Goal: Information Seeking & Learning: Compare options

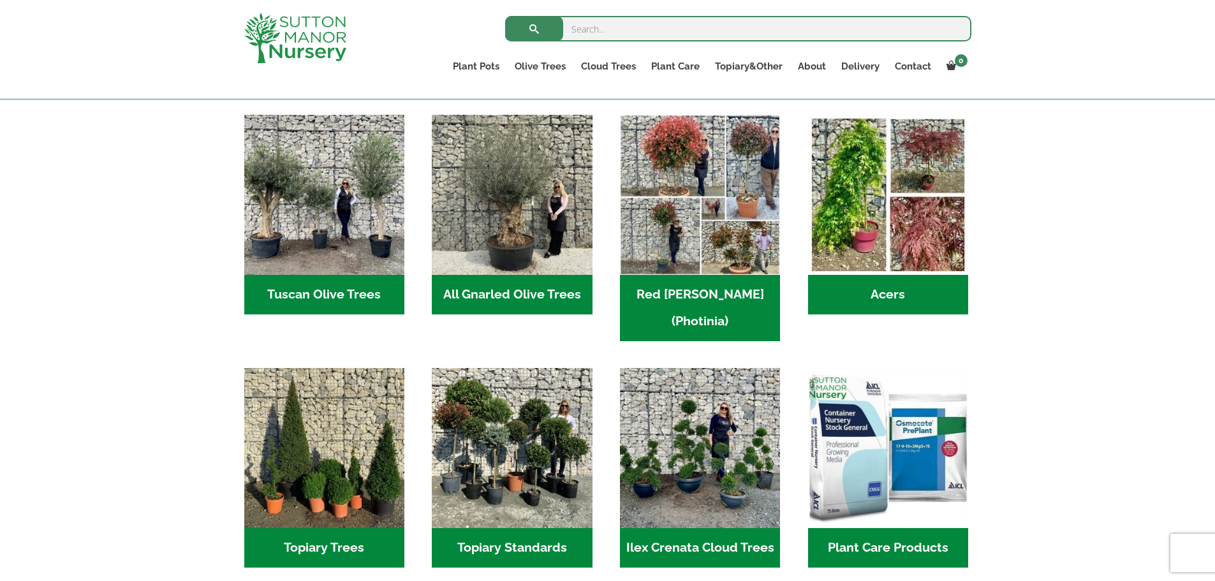
scroll to position [383, 0]
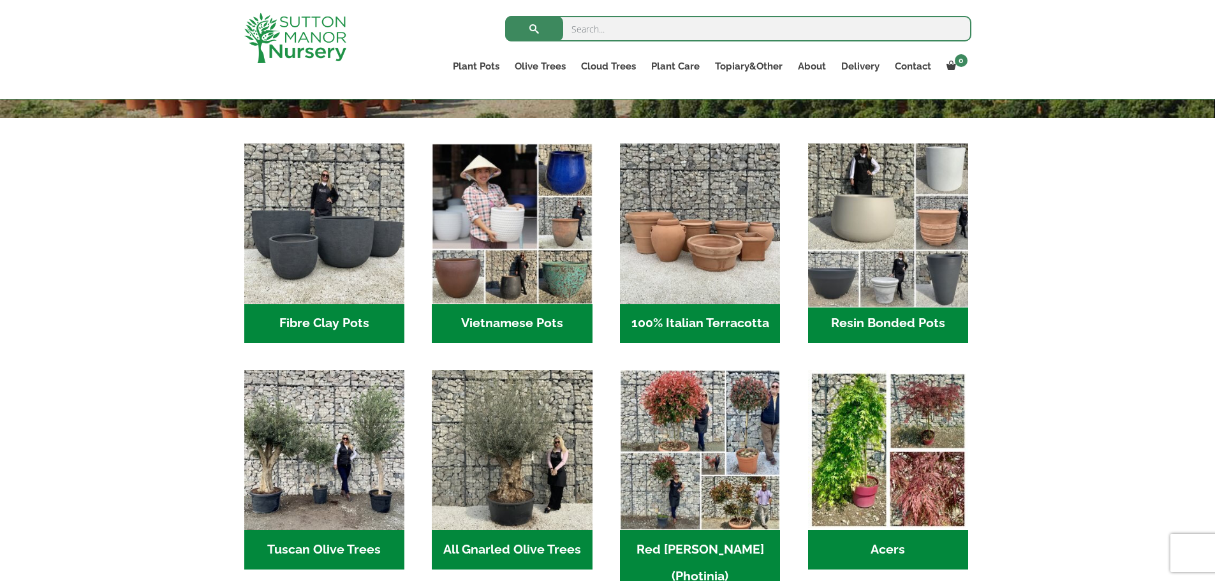
click at [921, 211] on img "Visit product category Resin Bonded Pots" at bounding box center [888, 224] width 168 height 168
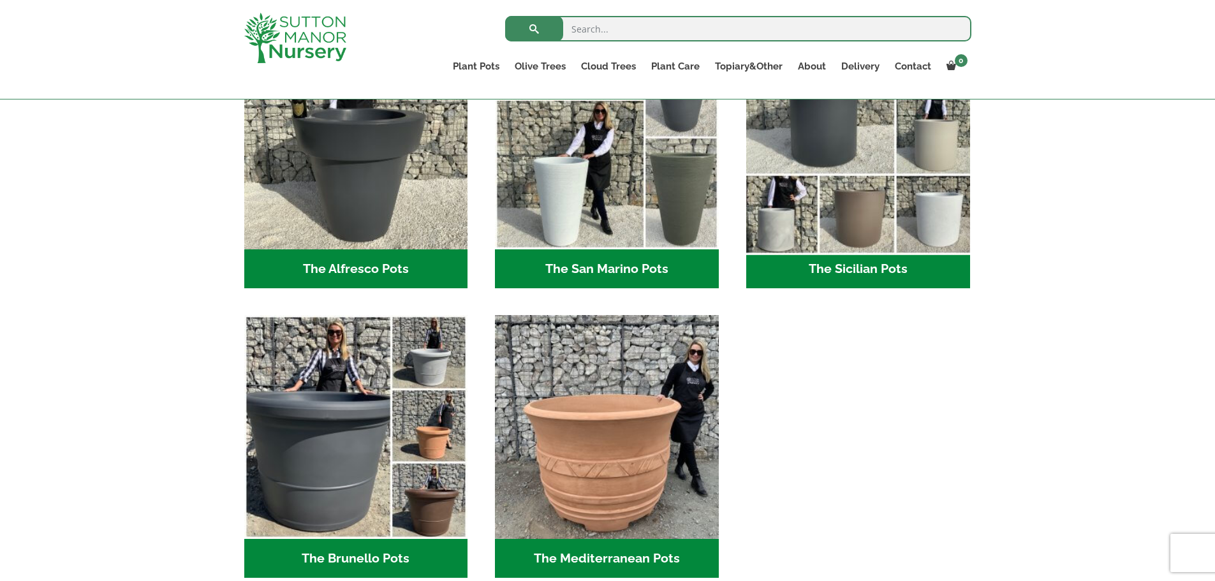
scroll to position [1595, 0]
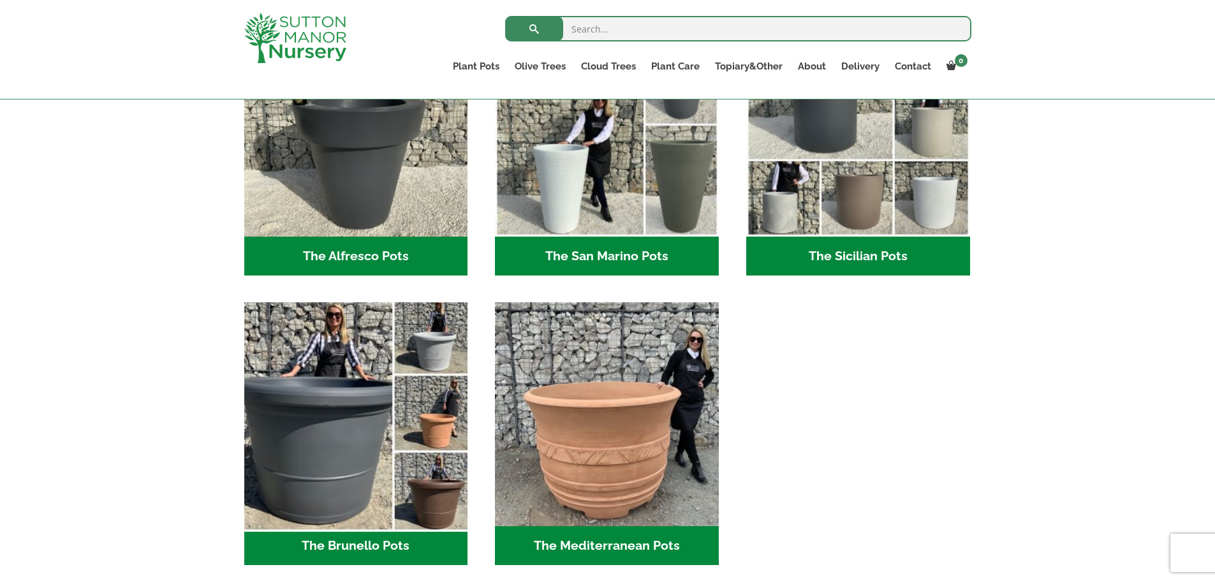
click at [308, 416] on img "Visit product category The Brunello Pots" at bounding box center [356, 414] width 235 height 235
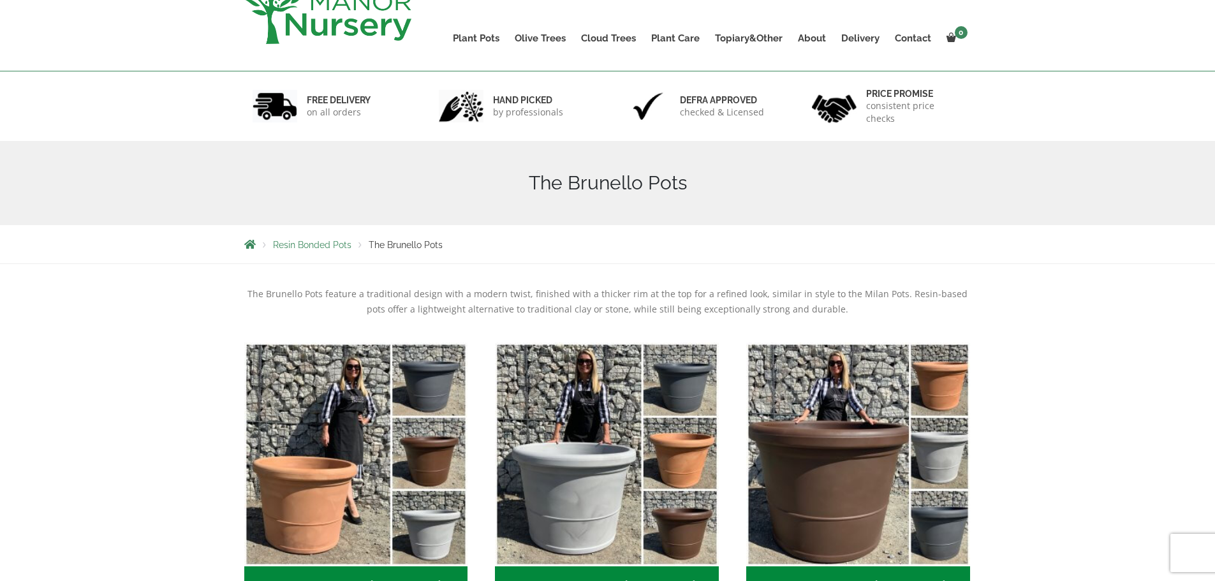
scroll to position [255, 0]
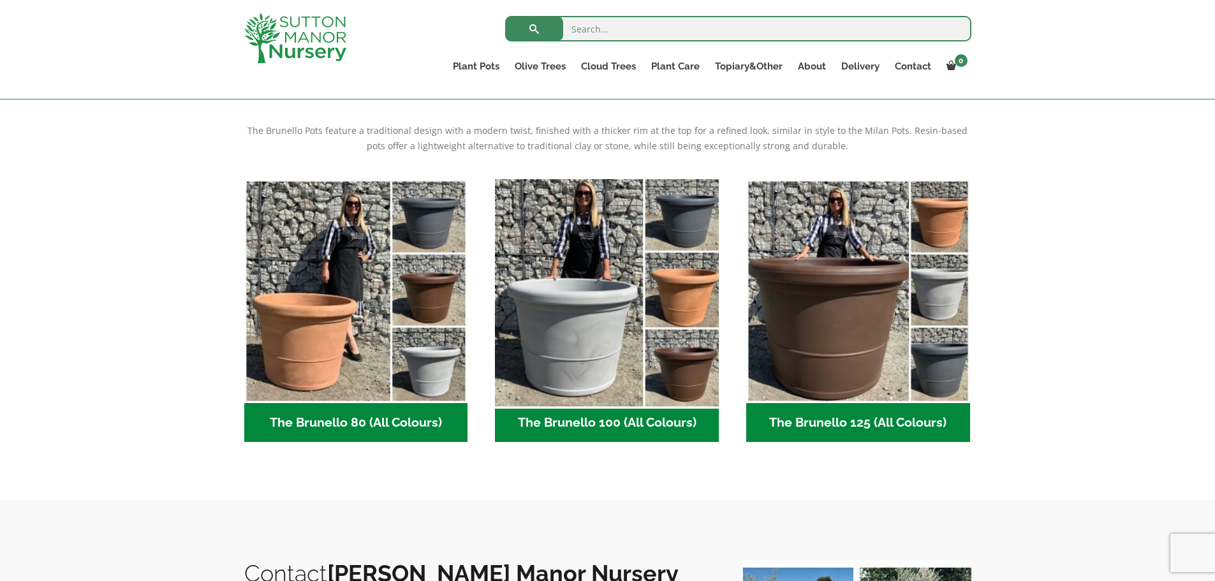
click at [542, 281] on img "Visit product category The Brunello 100 (All Colours)" at bounding box center [607, 291] width 235 height 235
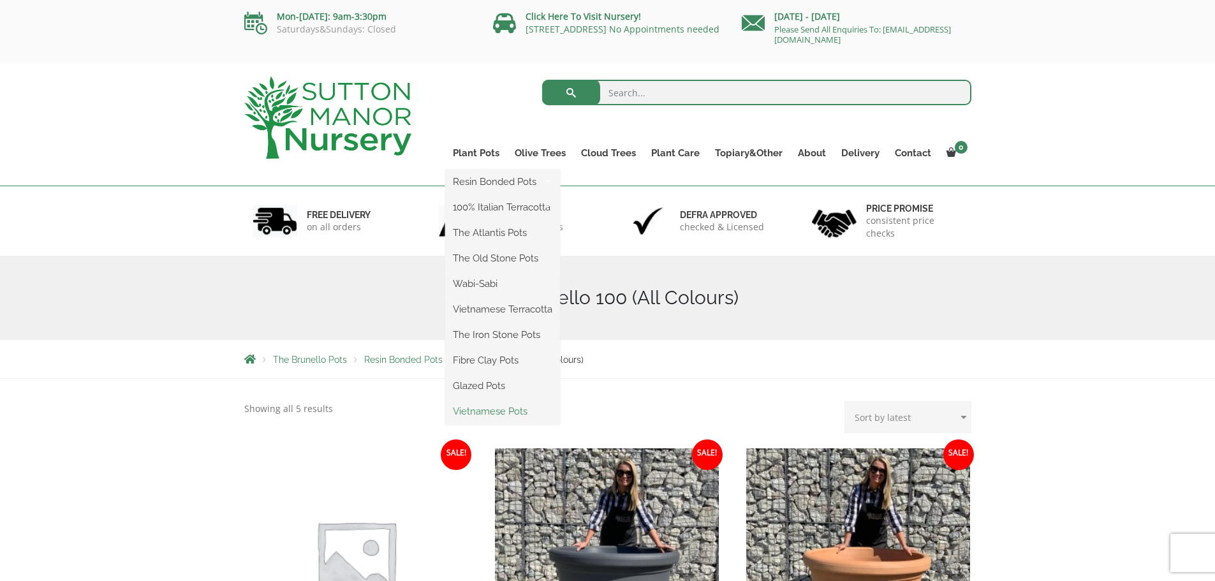
click at [499, 410] on link "Vietnamese Pots" at bounding box center [502, 411] width 115 height 19
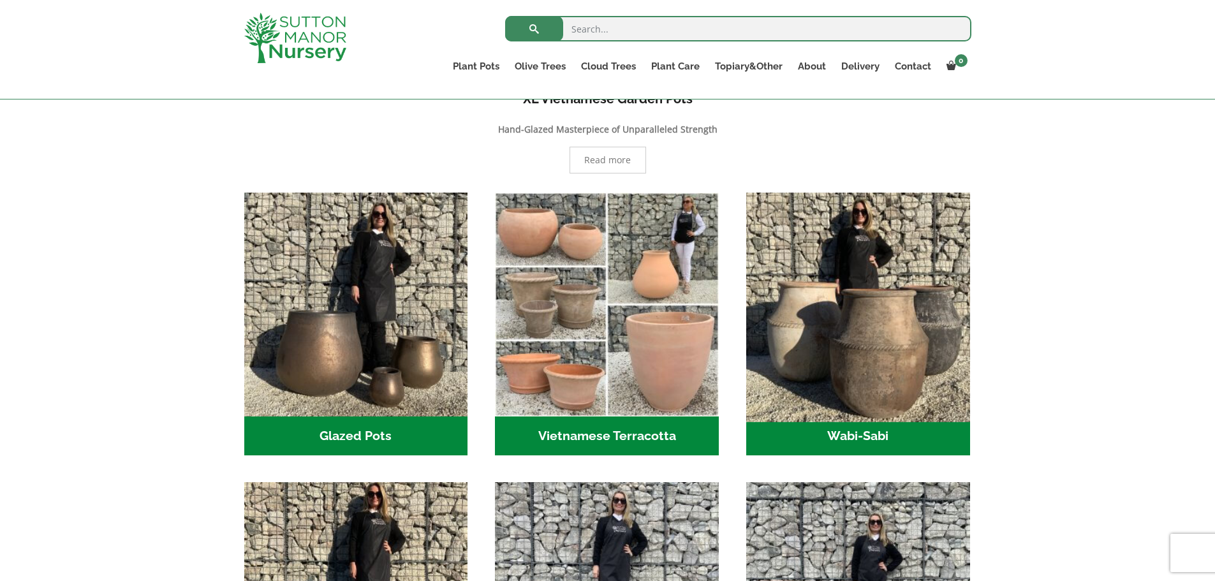
scroll to position [319, 0]
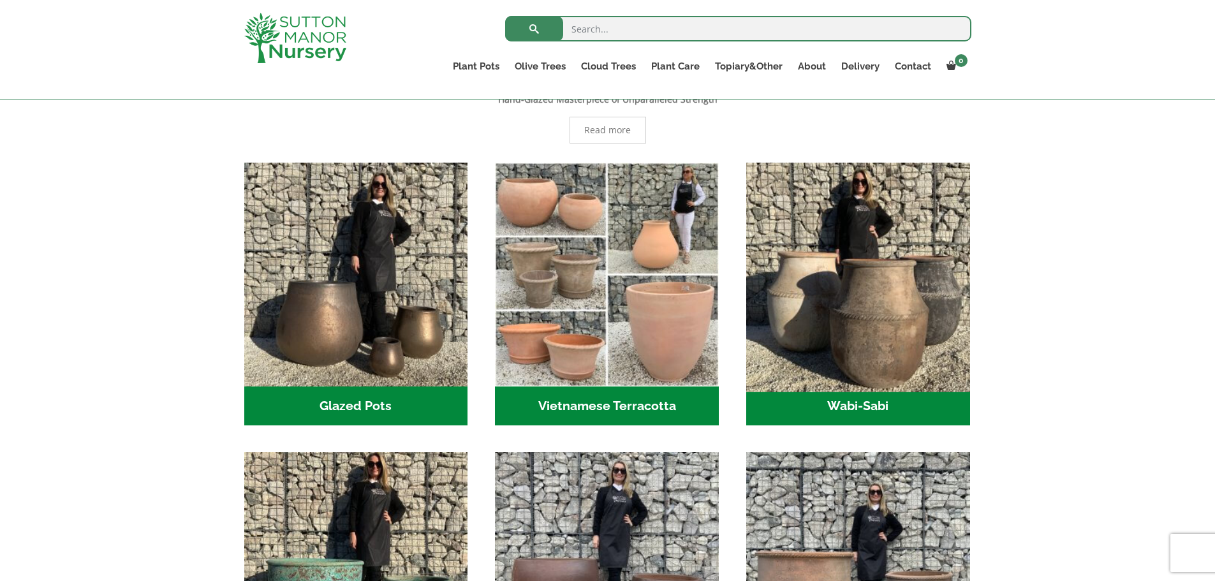
click at [840, 292] on img "Visit product category Wabi-Sabi" at bounding box center [858, 274] width 235 height 235
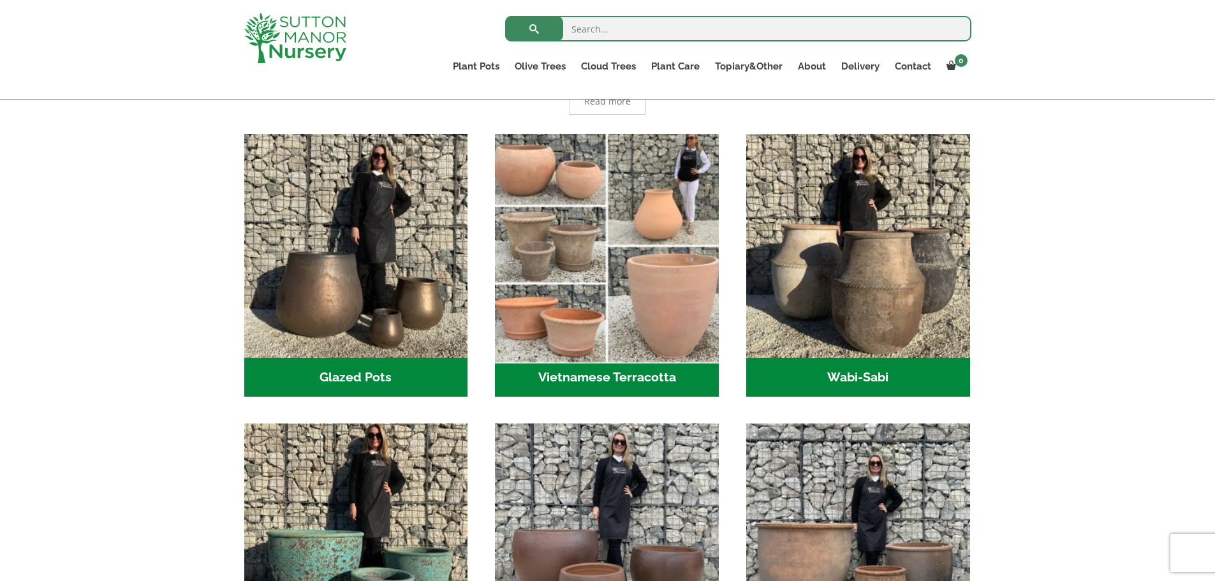
scroll to position [574, 0]
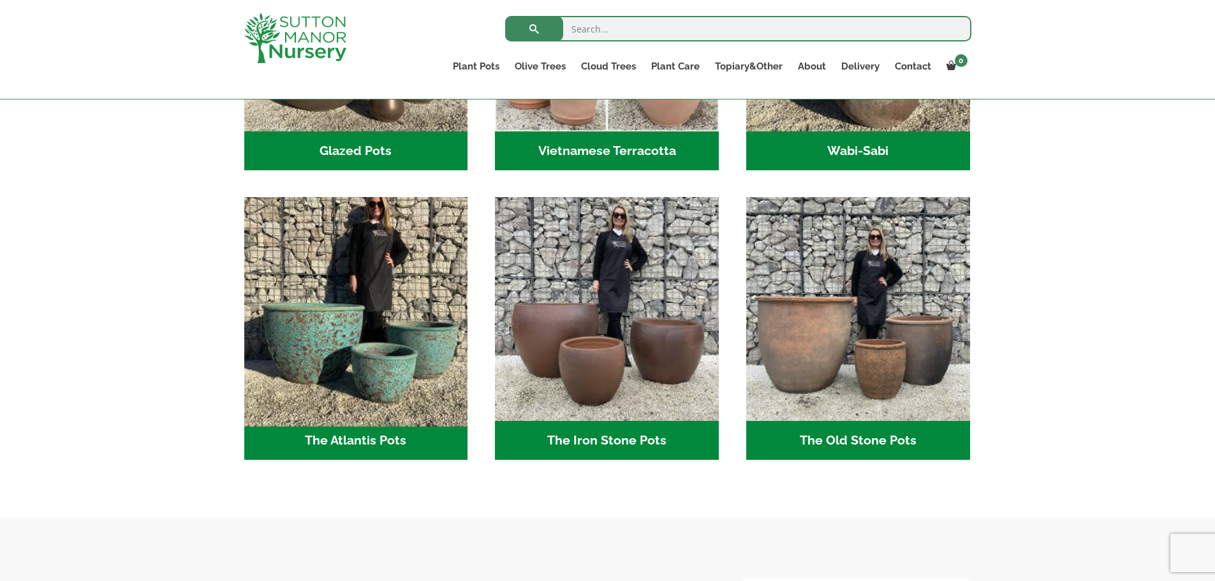
click at [348, 341] on img "Visit product category The Atlantis Pots" at bounding box center [356, 309] width 235 height 235
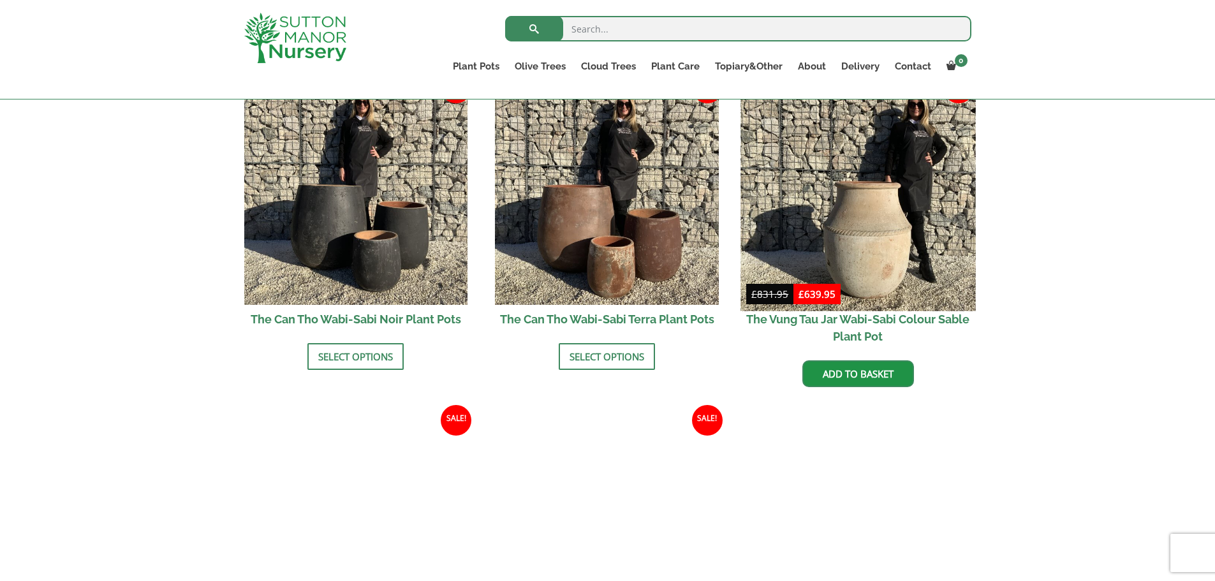
scroll to position [1595, 0]
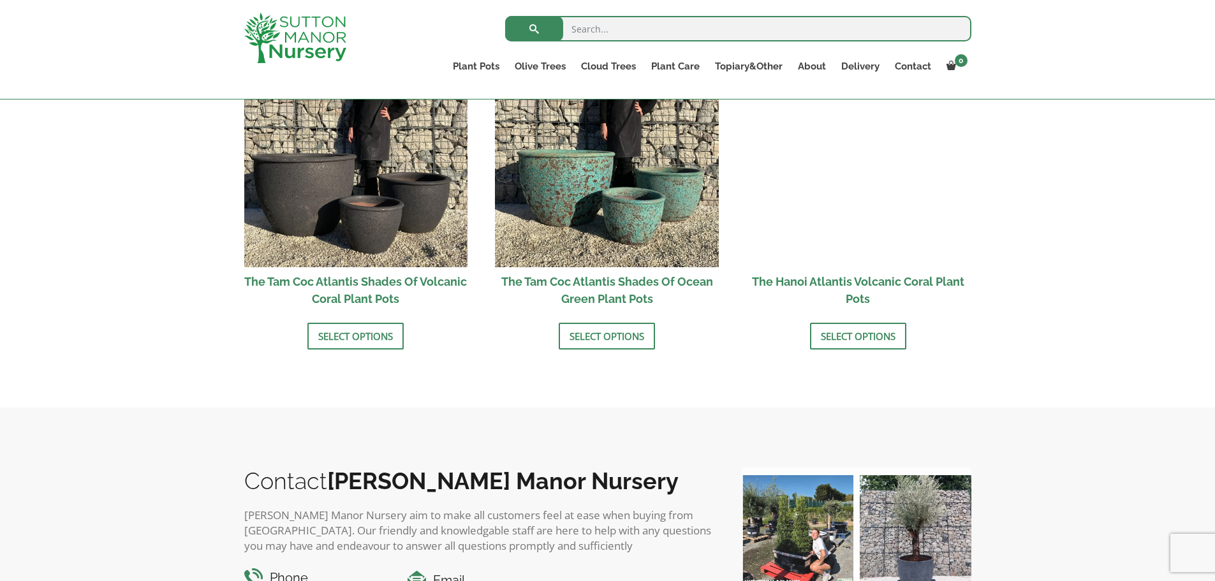
scroll to position [1148, 0]
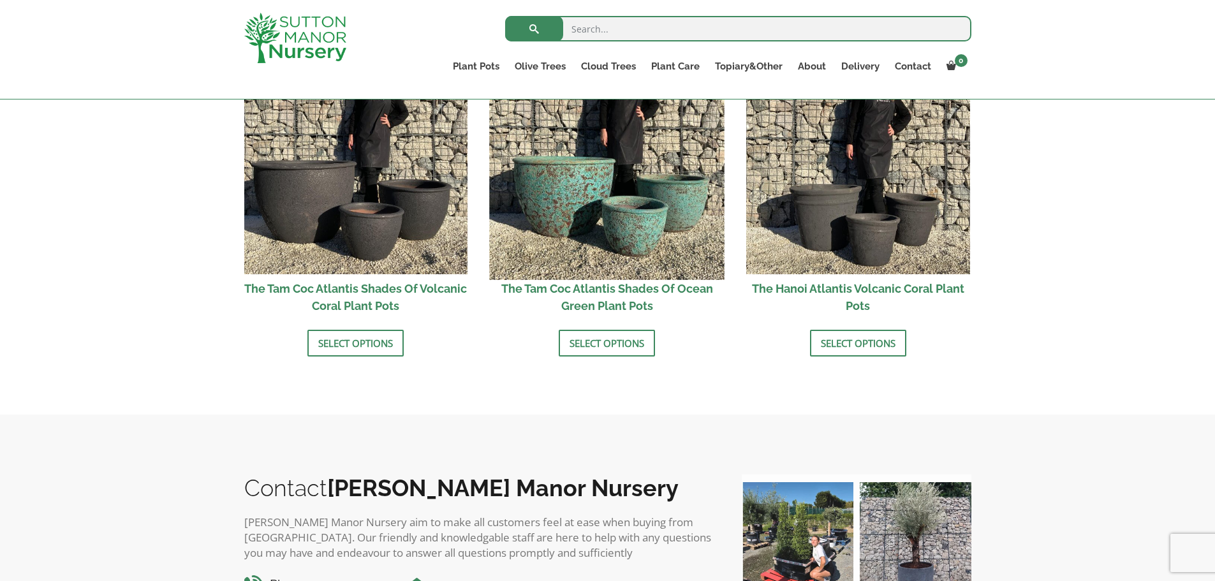
click at [611, 243] on img at bounding box center [607, 162] width 235 height 235
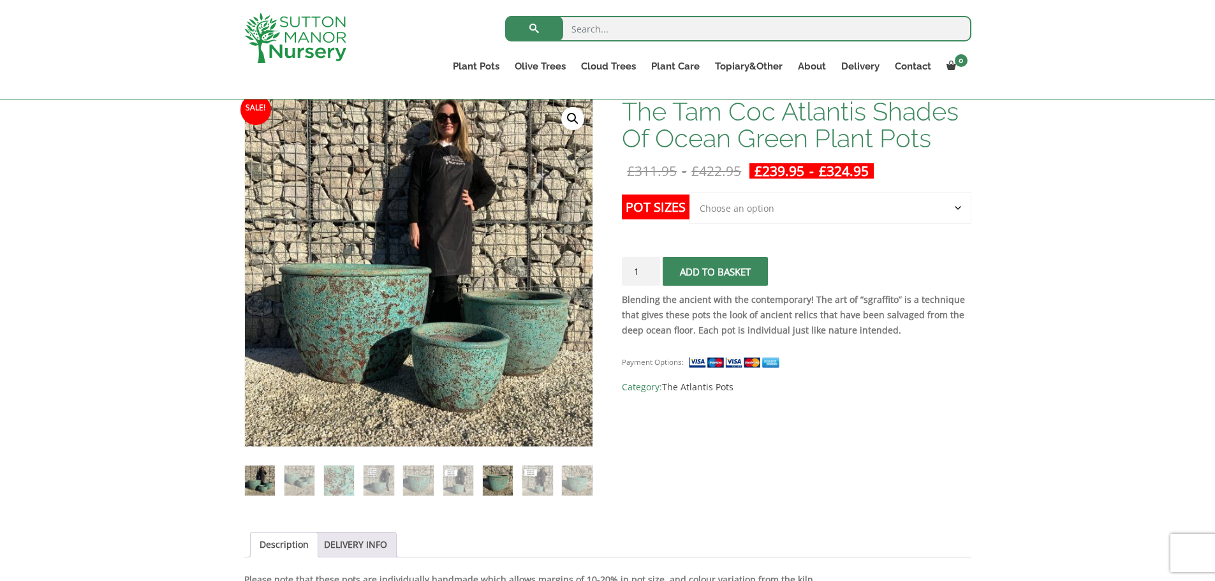
scroll to position [64, 0]
